Goal: Task Accomplishment & Management: Manage account settings

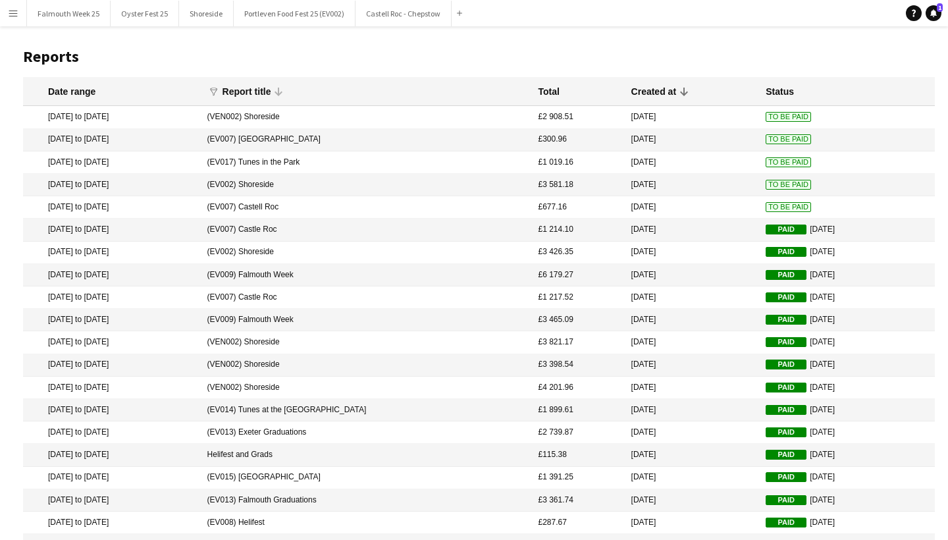
scroll to position [4, 0]
click at [766, 204] on span "To Be Paid" at bounding box center [788, 206] width 45 height 10
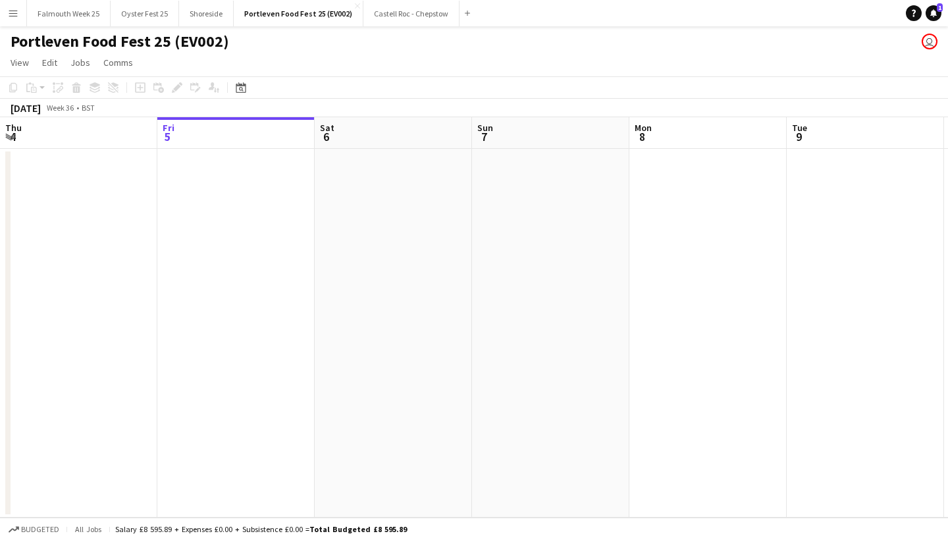
click at [13, 14] on app-icon "Menu" at bounding box center [13, 13] width 11 height 11
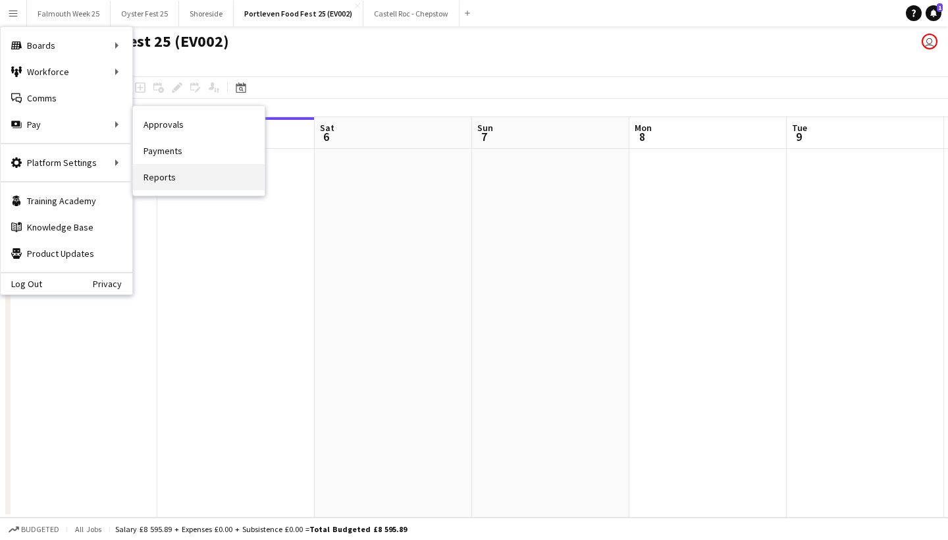
click at [167, 179] on link "Reports" at bounding box center [199, 177] width 132 height 26
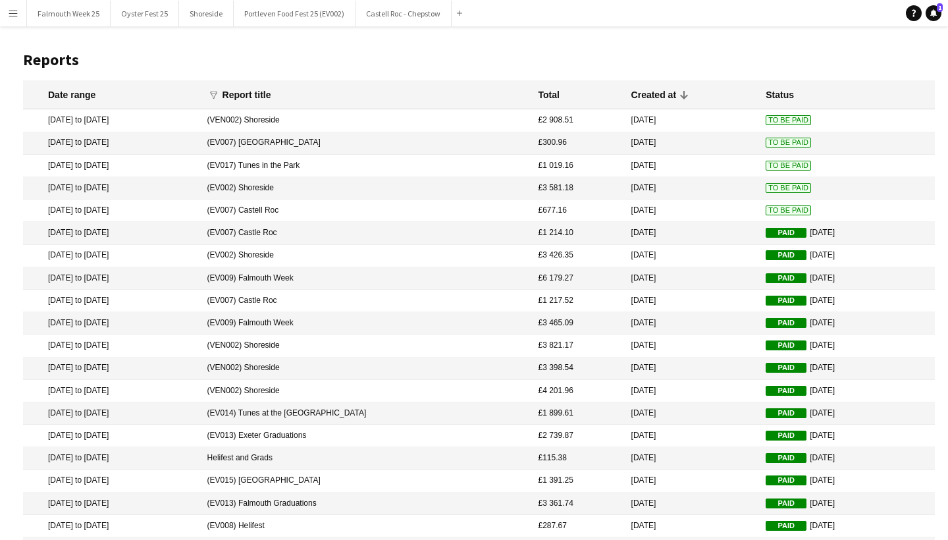
click at [766, 209] on span "To Be Paid" at bounding box center [788, 210] width 45 height 10
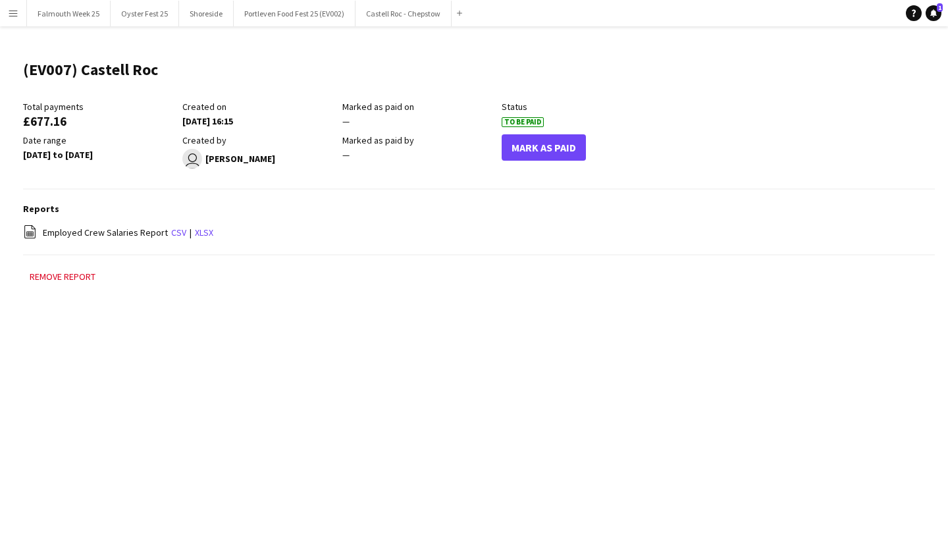
click at [546, 143] on button "Mark As Paid" at bounding box center [544, 147] width 84 height 26
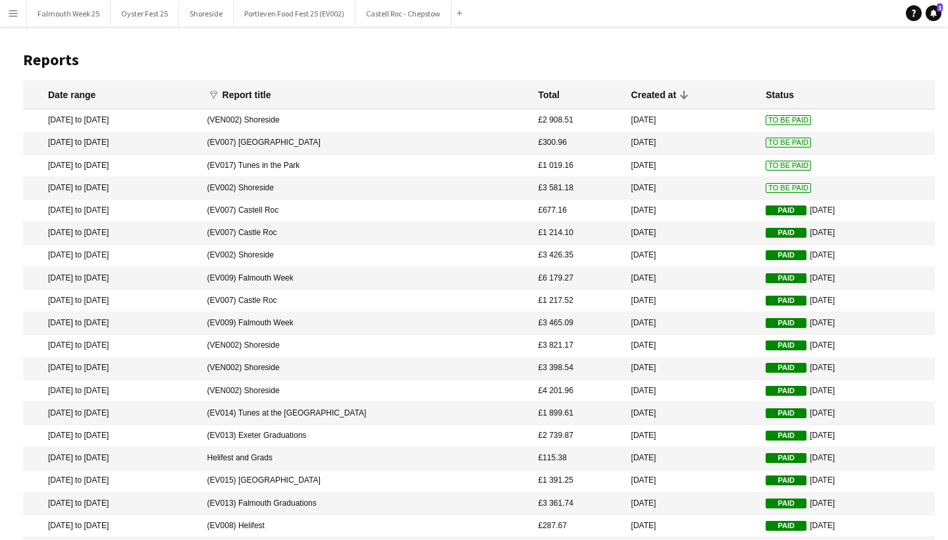
click at [766, 188] on span "To Be Paid" at bounding box center [788, 188] width 45 height 10
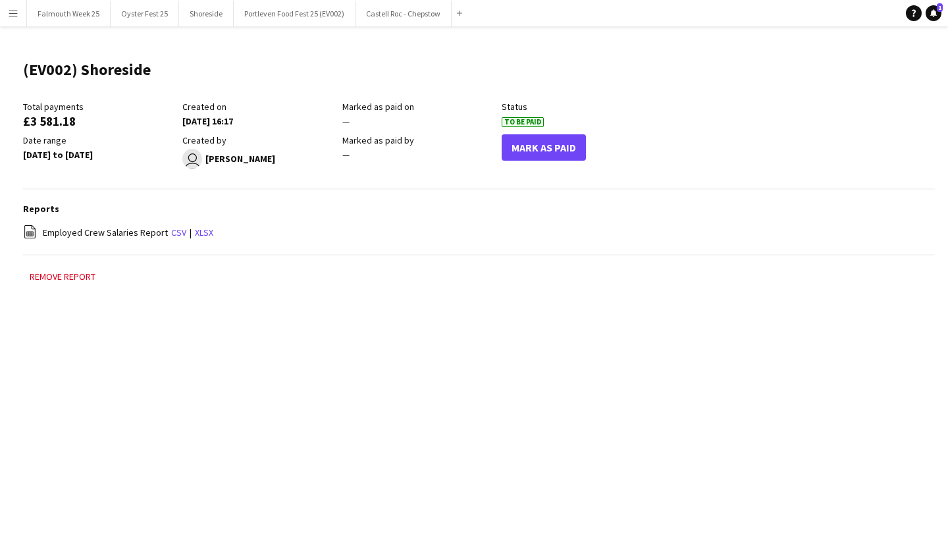
click at [524, 142] on button "Mark As Paid" at bounding box center [544, 147] width 84 height 26
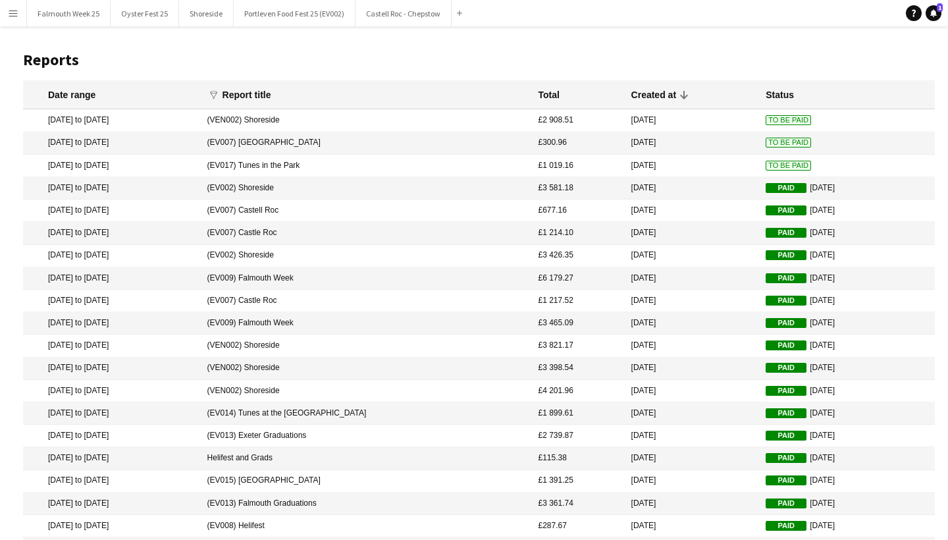
click at [766, 164] on span "To Be Paid" at bounding box center [788, 166] width 45 height 10
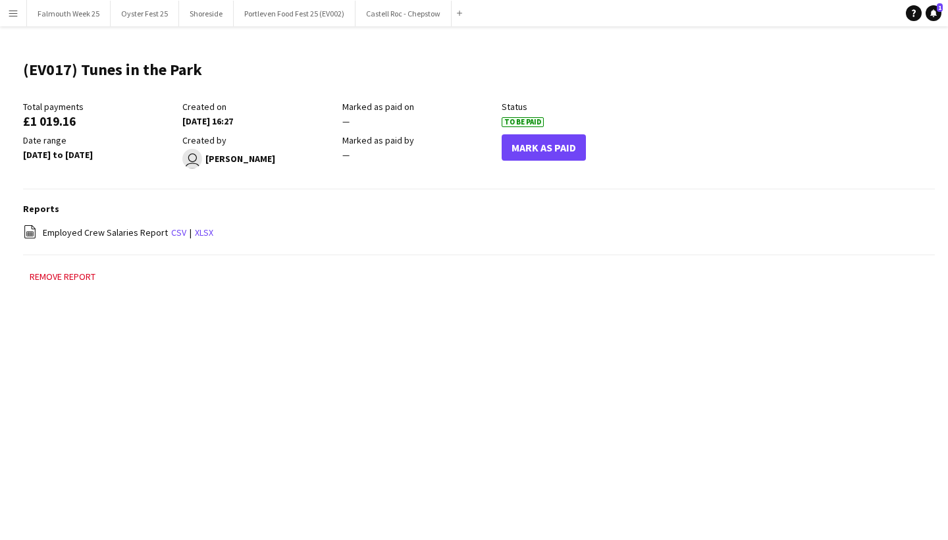
click at [534, 157] on button "Mark As Paid" at bounding box center [544, 147] width 84 height 26
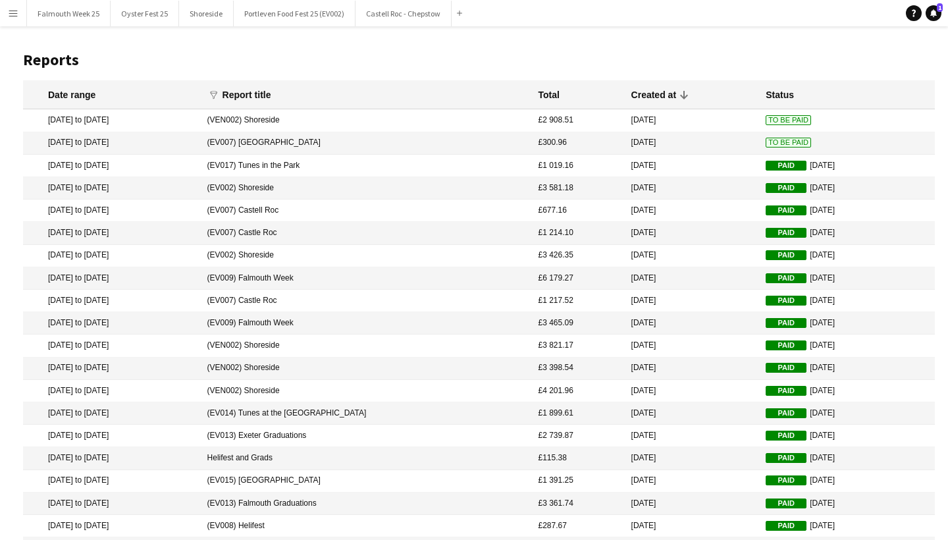
click at [766, 144] on span "To Be Paid" at bounding box center [788, 143] width 45 height 10
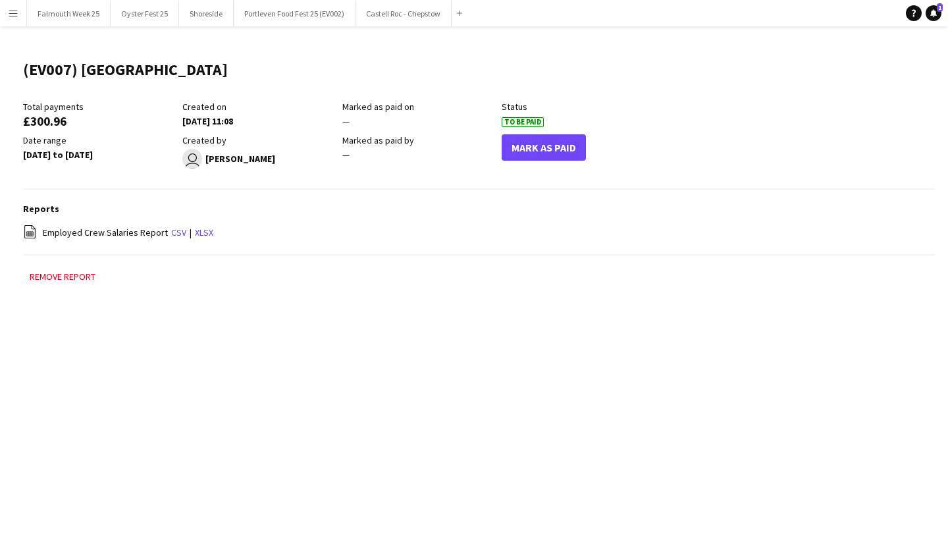
click at [564, 149] on button "Mark As Paid" at bounding box center [544, 147] width 84 height 26
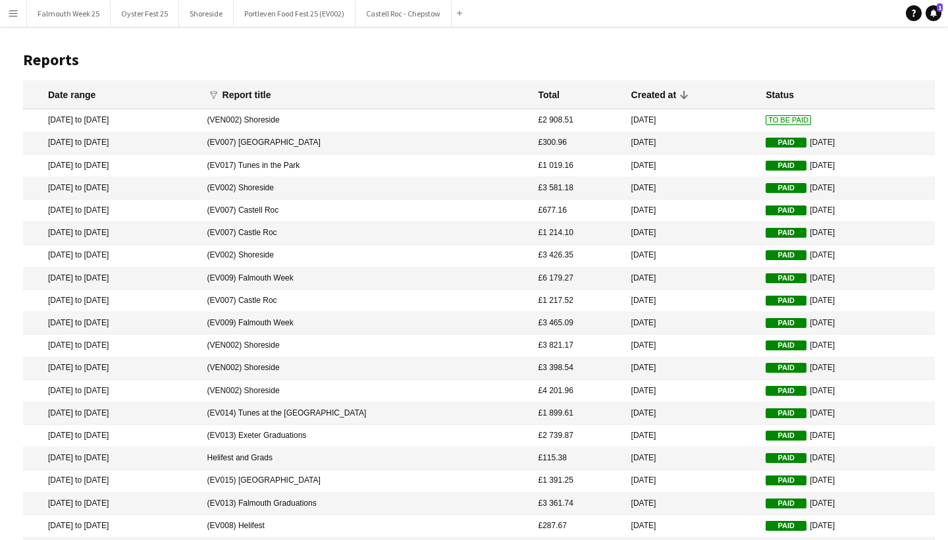
click at [766, 120] on span "To Be Paid" at bounding box center [788, 120] width 45 height 10
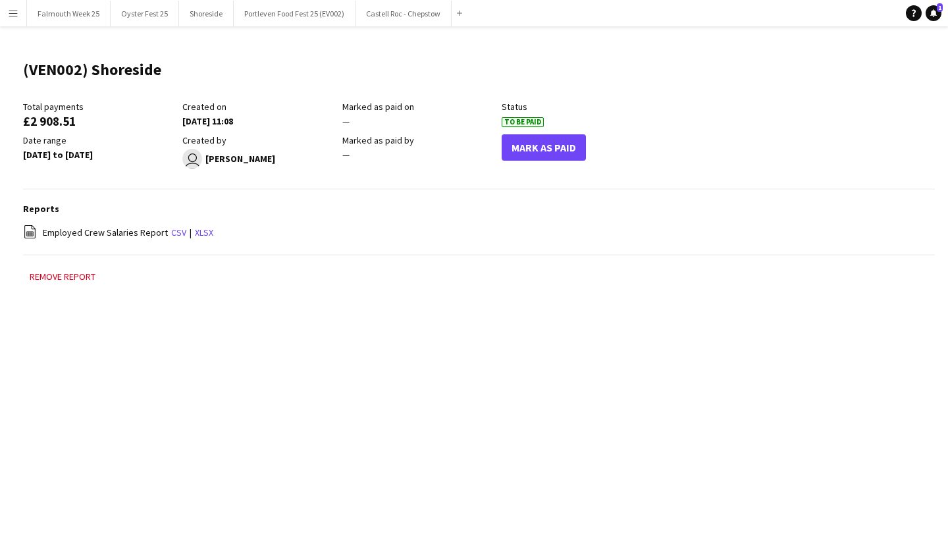
click at [572, 147] on button "Mark As Paid" at bounding box center [544, 147] width 84 height 26
